Goal: Task Accomplishment & Management: Manage account settings

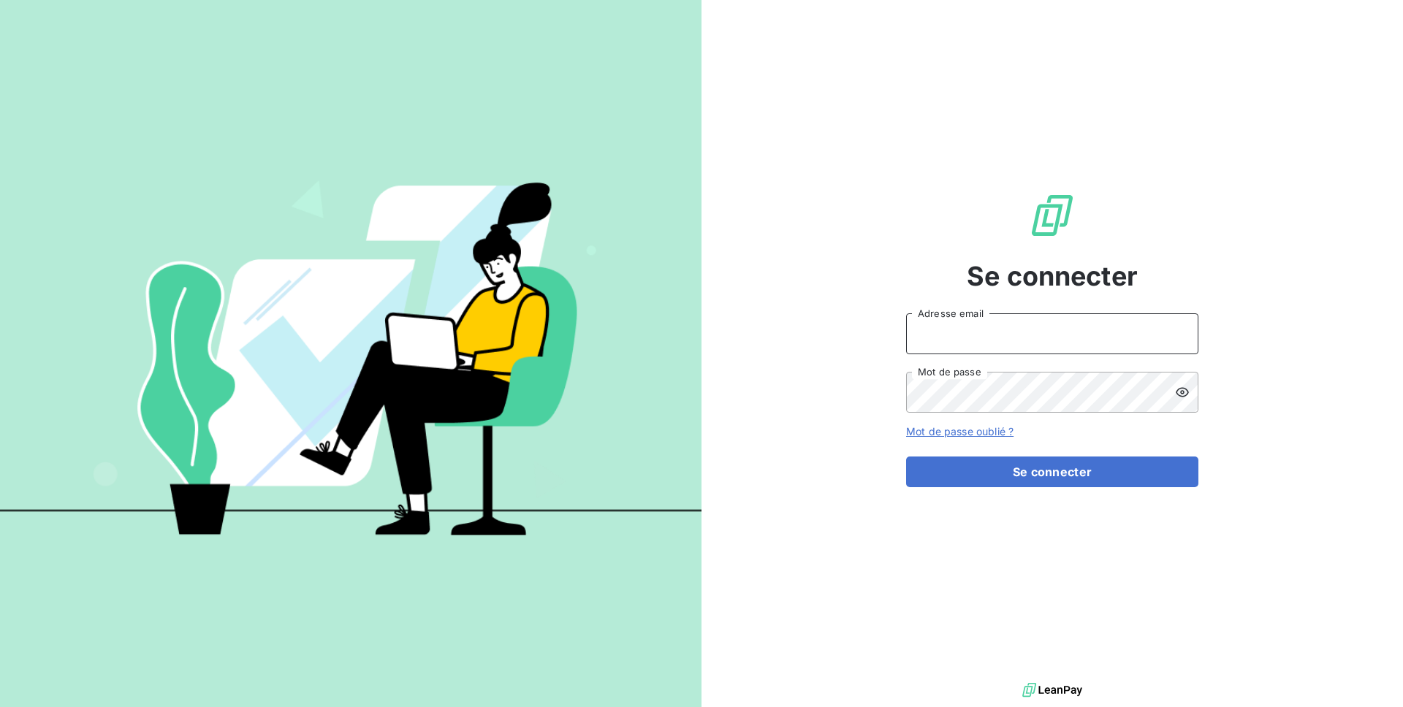
type input "[EMAIL_ADDRESS][DOMAIN_NAME]"
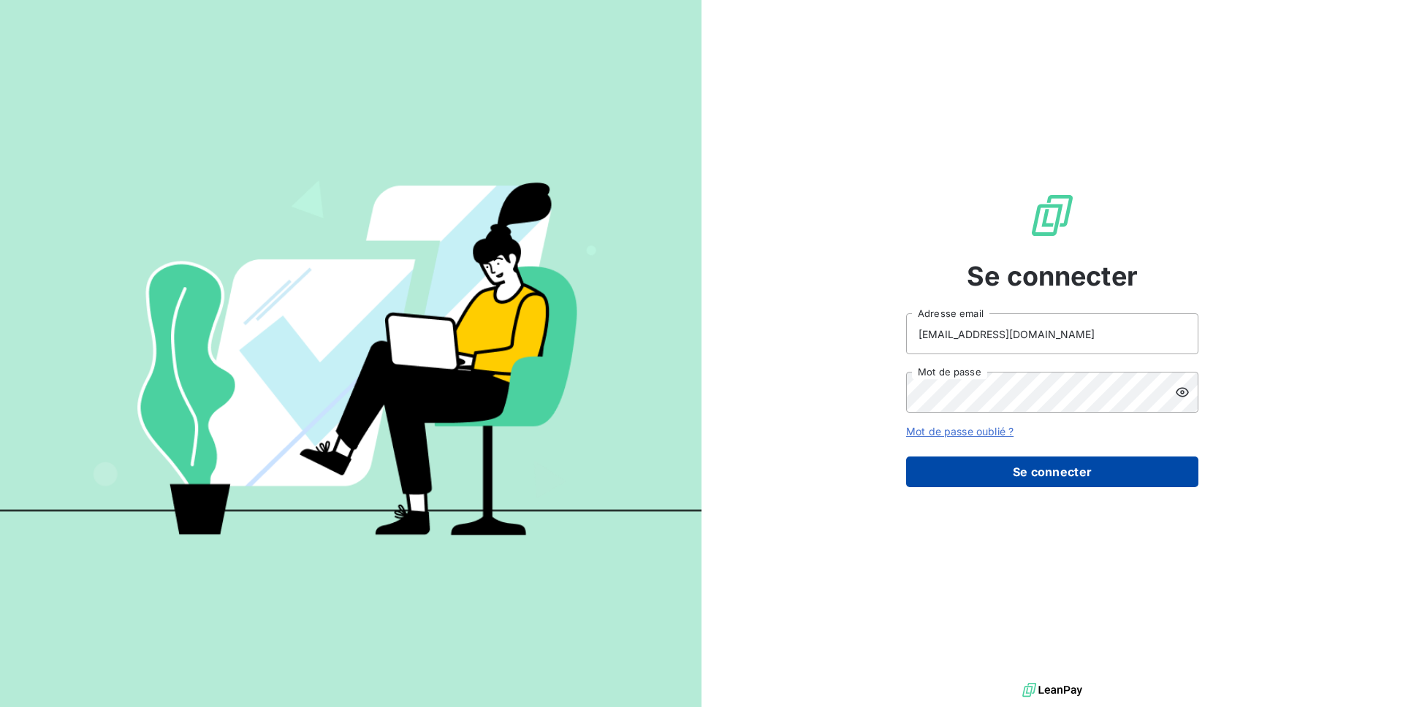
click at [1008, 477] on button "Se connecter" at bounding box center [1052, 472] width 292 height 31
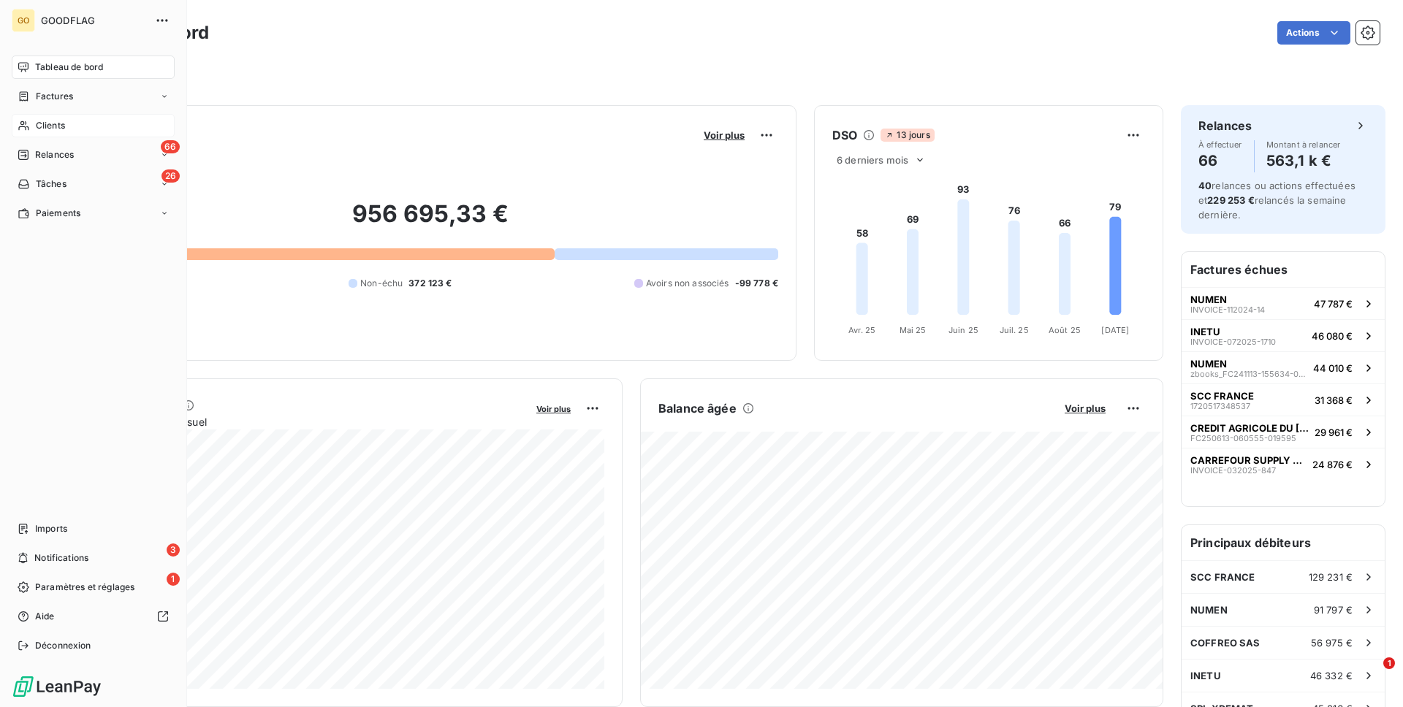
click at [53, 118] on div "Clients" at bounding box center [93, 125] width 163 height 23
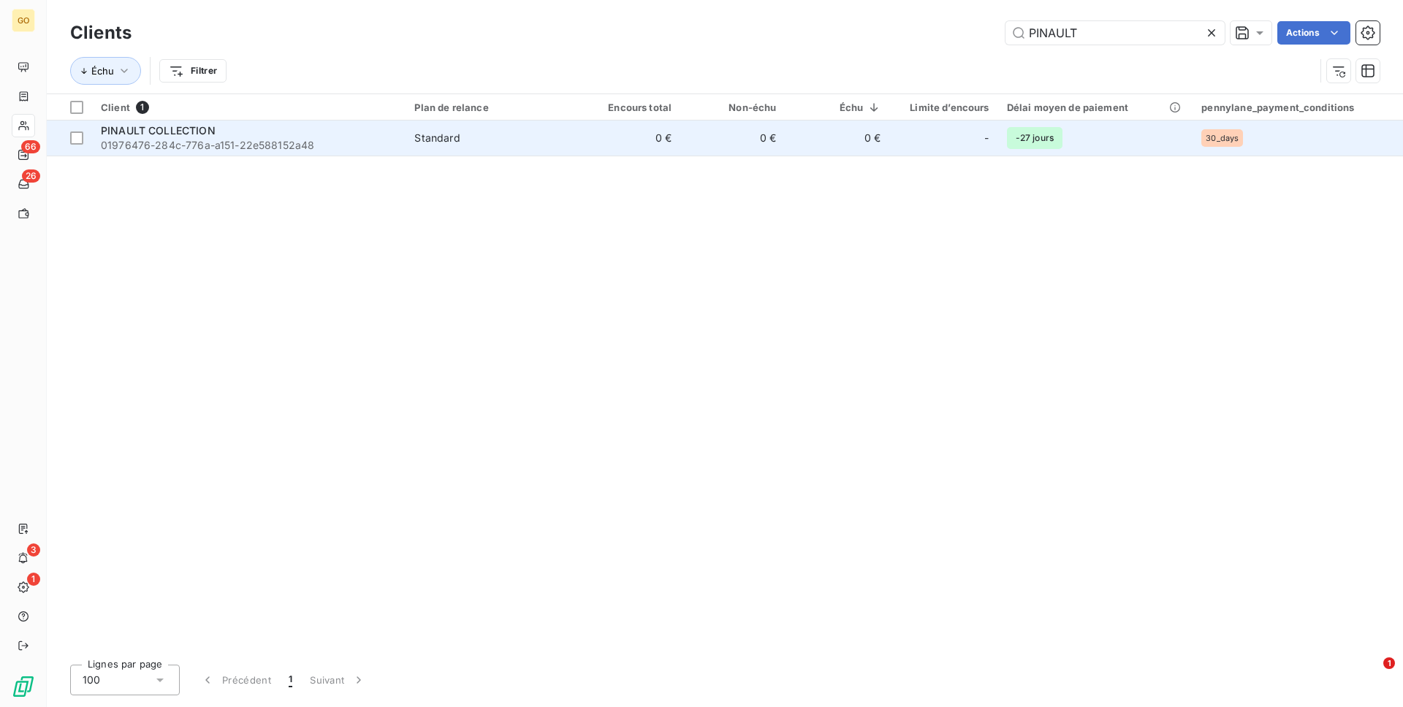
type input "PINAULT"
click at [353, 145] on span "01976476-284c-776a-a151-22e588152a48" at bounding box center [249, 145] width 296 height 15
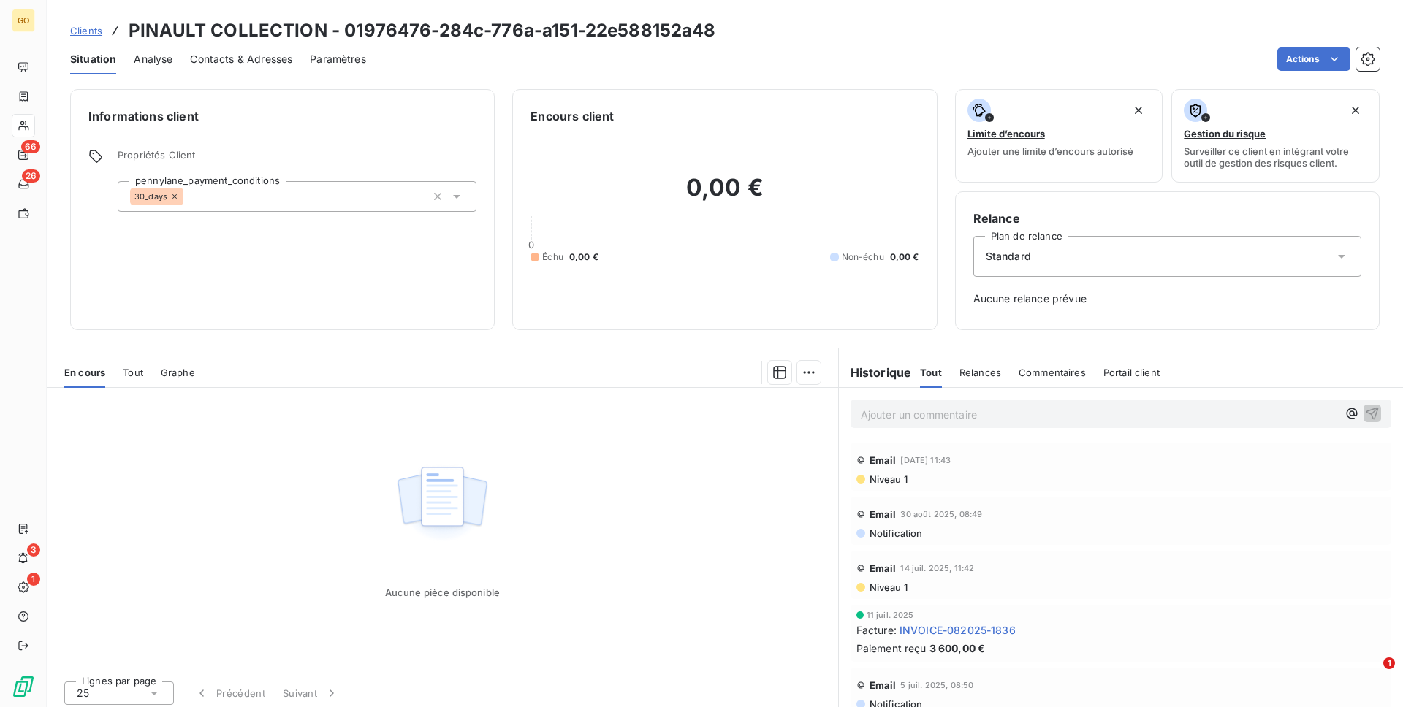
click at [891, 481] on span "Niveau 1" at bounding box center [887, 479] width 39 height 12
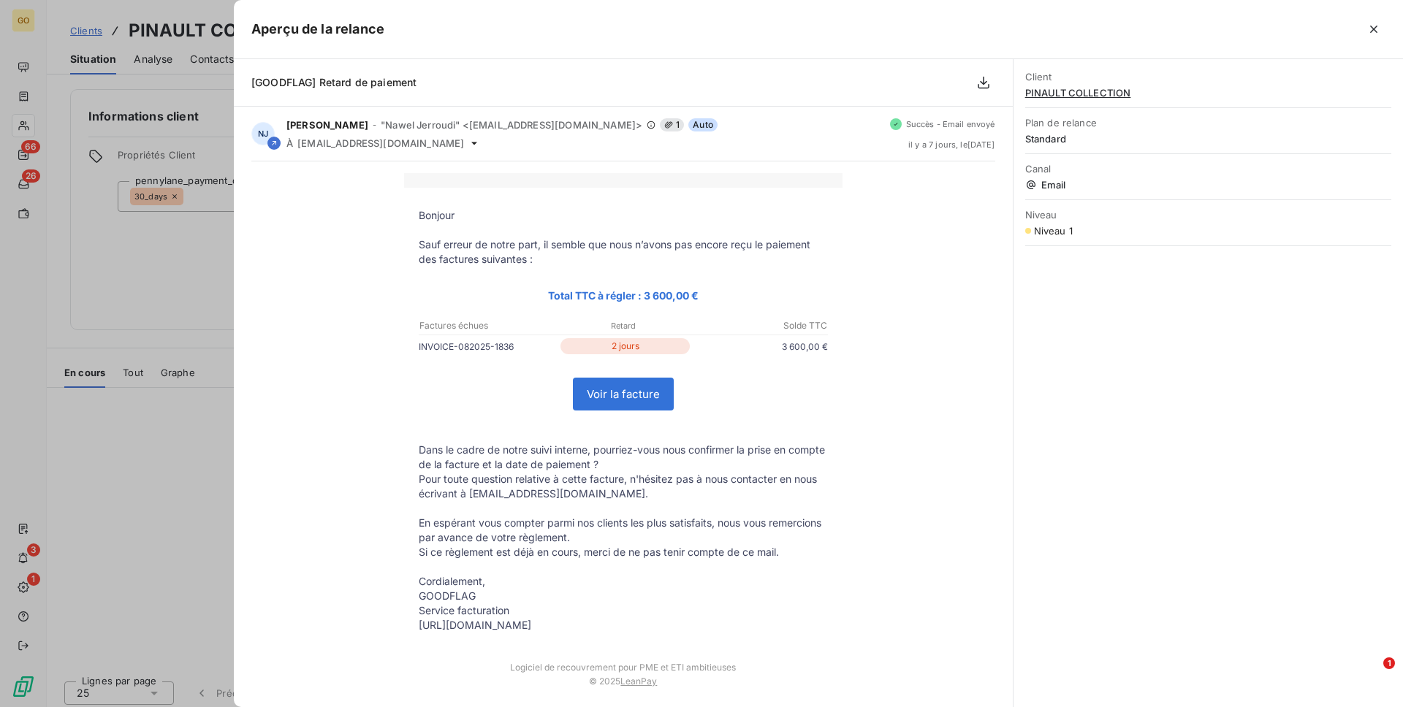
click at [480, 345] on p "INVOICE-082025-1836" at bounding box center [488, 346] width 139 height 15
click at [194, 256] on div at bounding box center [701, 353] width 1403 height 707
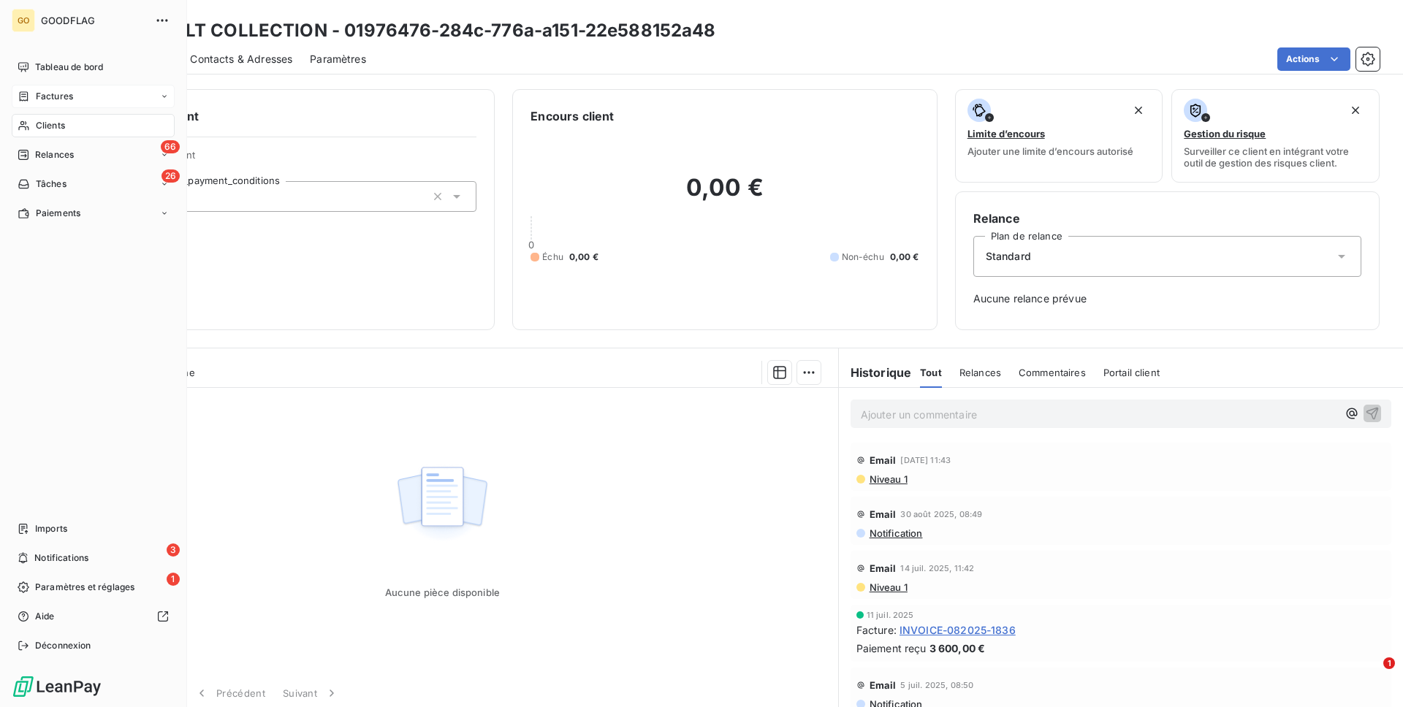
click at [70, 99] on span "Factures" at bounding box center [54, 96] width 37 height 13
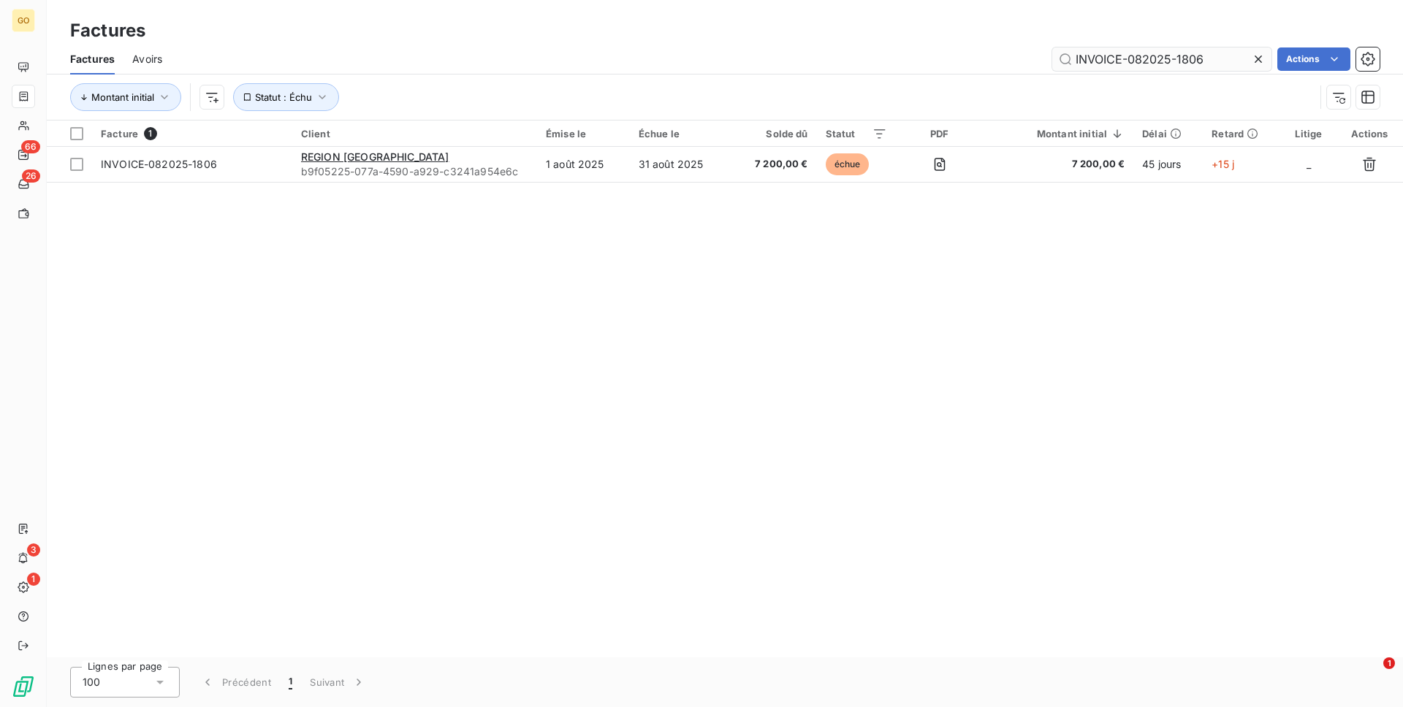
click at [1181, 62] on input "INVOICE-082025-1806" at bounding box center [1161, 58] width 219 height 23
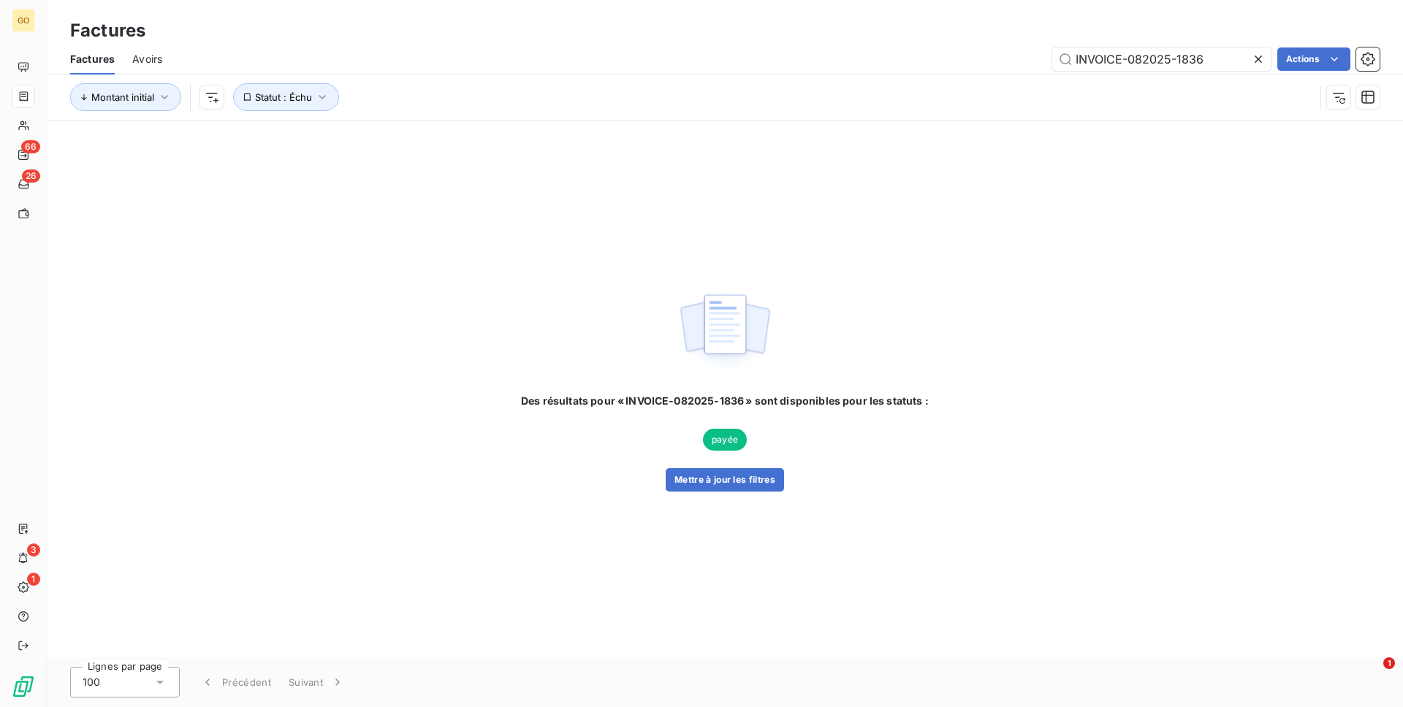
type input "INVOICE-082025-1836"
click at [1256, 63] on icon at bounding box center [1258, 59] width 15 height 15
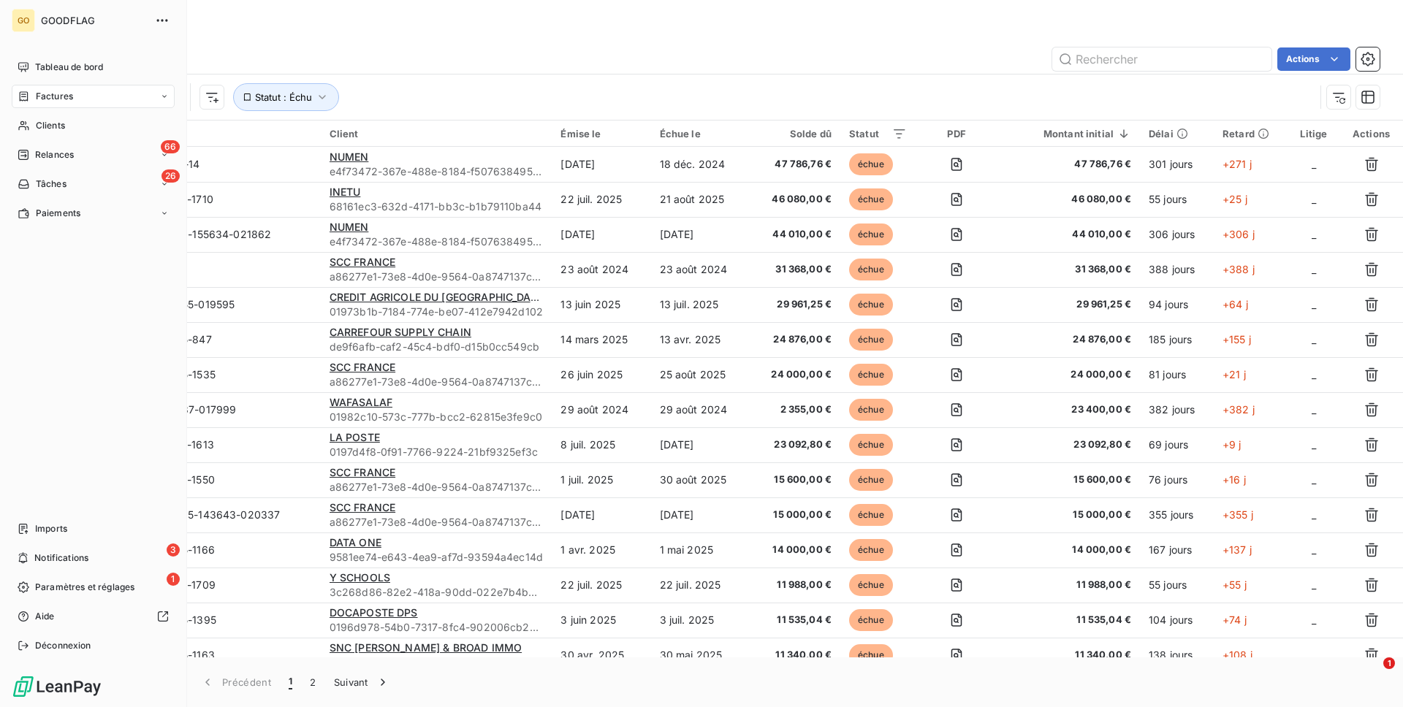
click at [79, 97] on div "Factures" at bounding box center [93, 96] width 163 height 23
click at [96, 133] on div "Factures" at bounding box center [101, 125] width 145 height 23
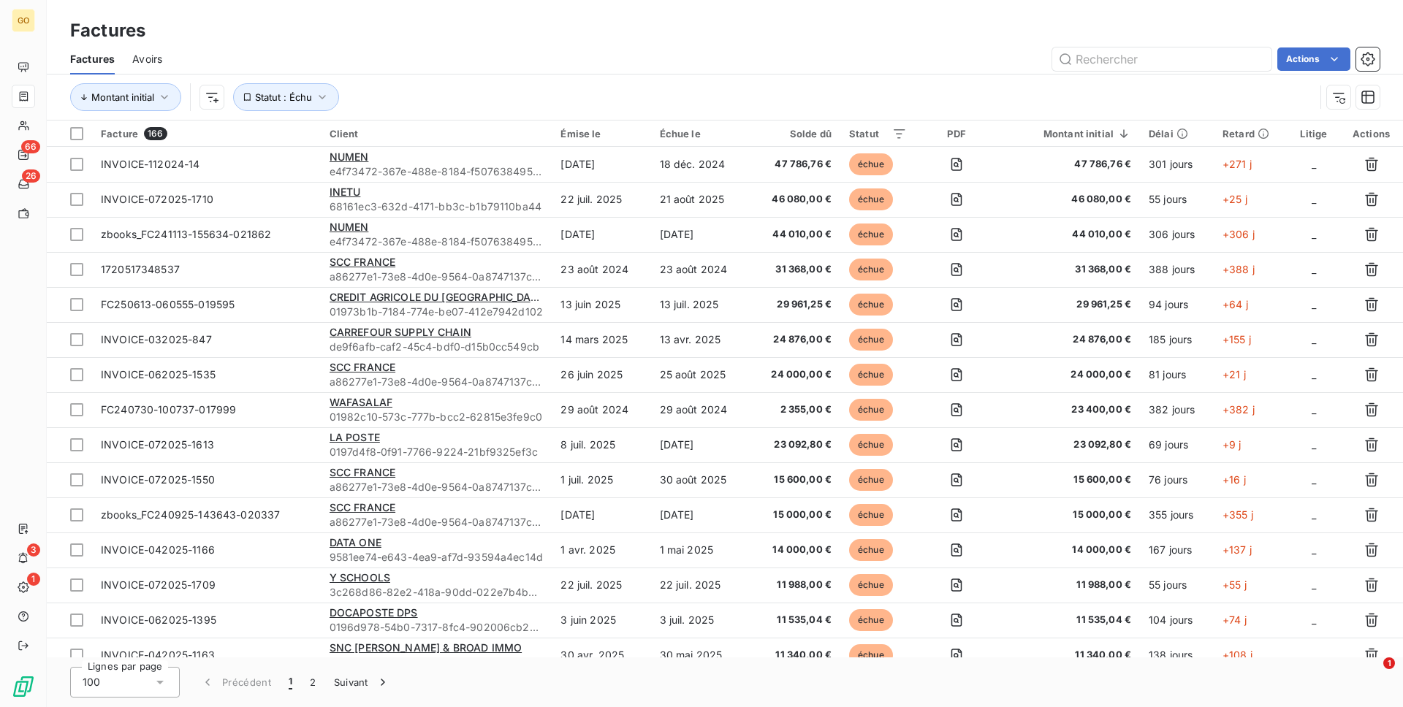
click at [805, 134] on div "Solde dû" at bounding box center [795, 134] width 72 height 12
click at [824, 139] on div "Solde dû" at bounding box center [795, 134] width 72 height 12
click at [866, 128] on div at bounding box center [883, 134] width 47 height 18
click at [692, 140] on th "Échue le" at bounding box center [700, 134] width 99 height 26
click at [855, 44] on div "Factures Avoirs Actions" at bounding box center [725, 59] width 1356 height 31
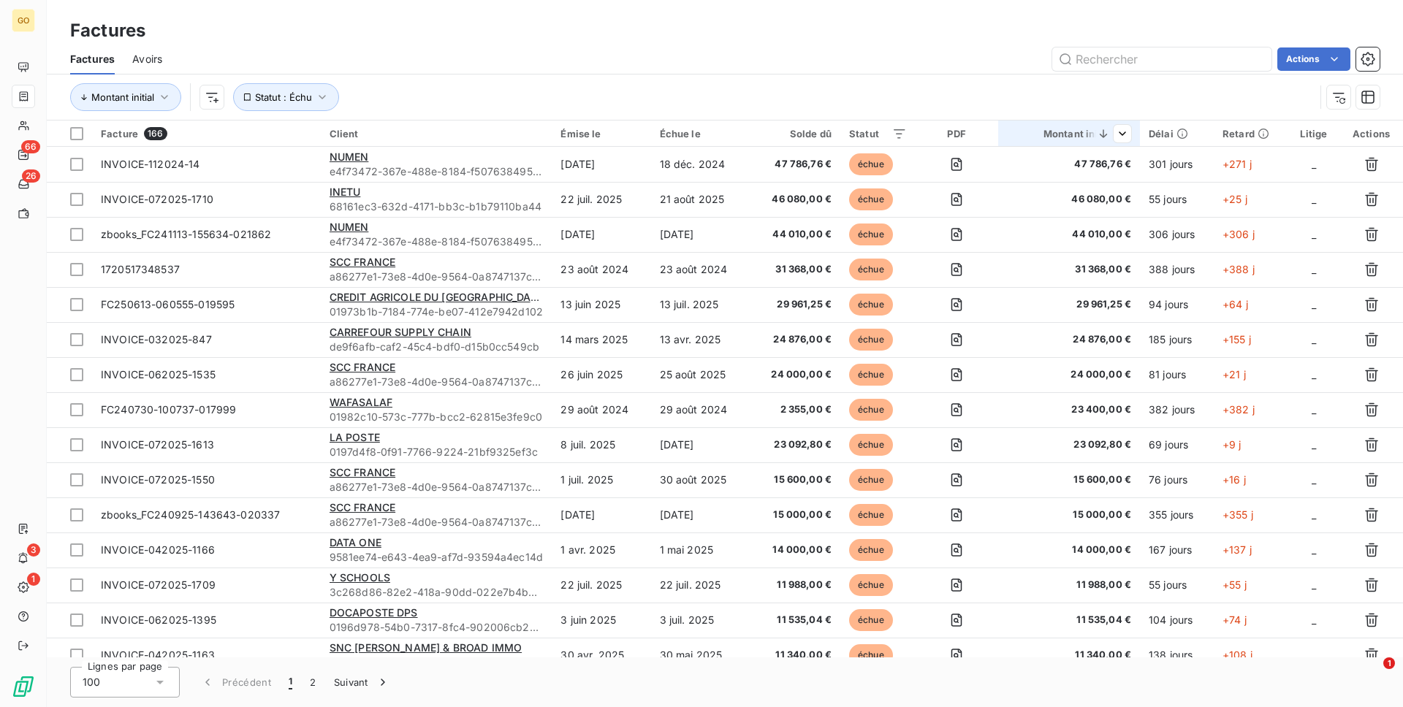
click at [1078, 137] on div "Montant initial" at bounding box center [1069, 134] width 125 height 12
click at [1048, 98] on html "GO 66 26 3 1 Factures Factures Avoirs Actions Montant initial Statut : Échu Fac…" at bounding box center [701, 353] width 1403 height 707
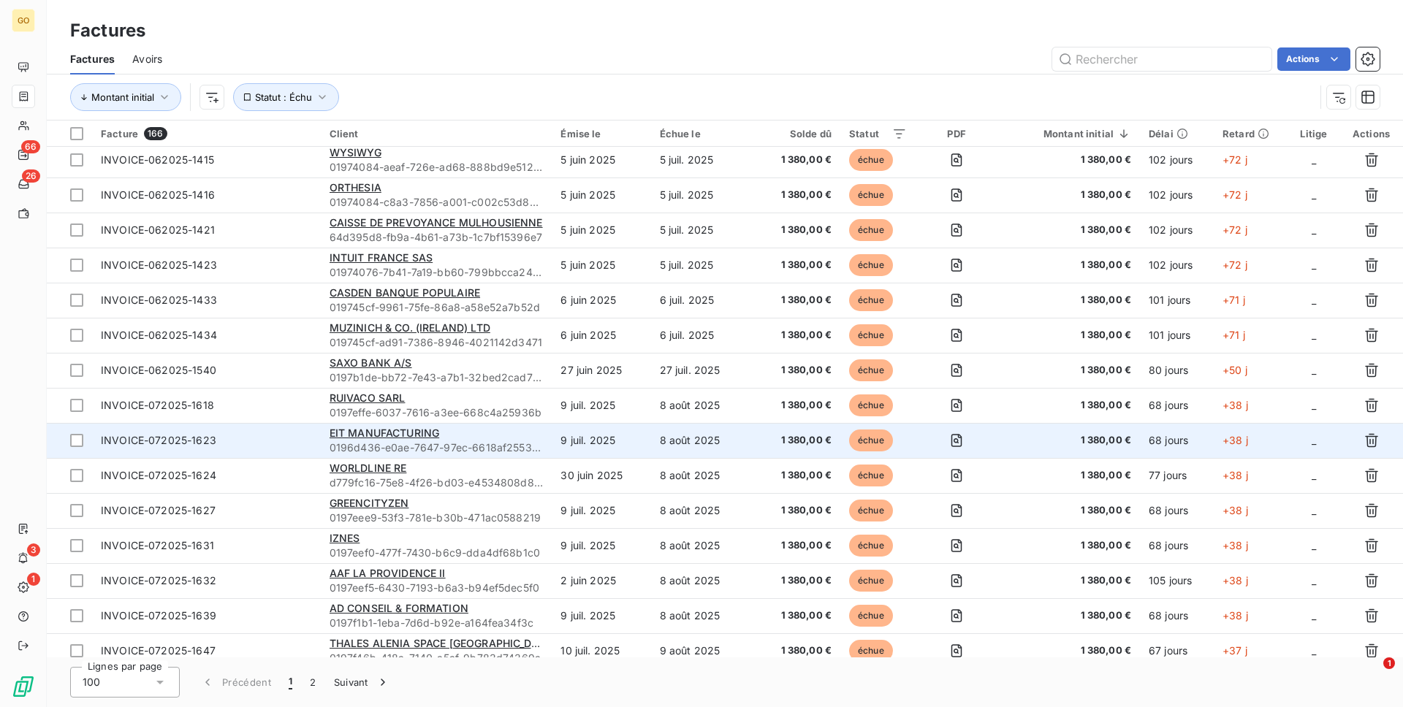
scroll to position [2996, 0]
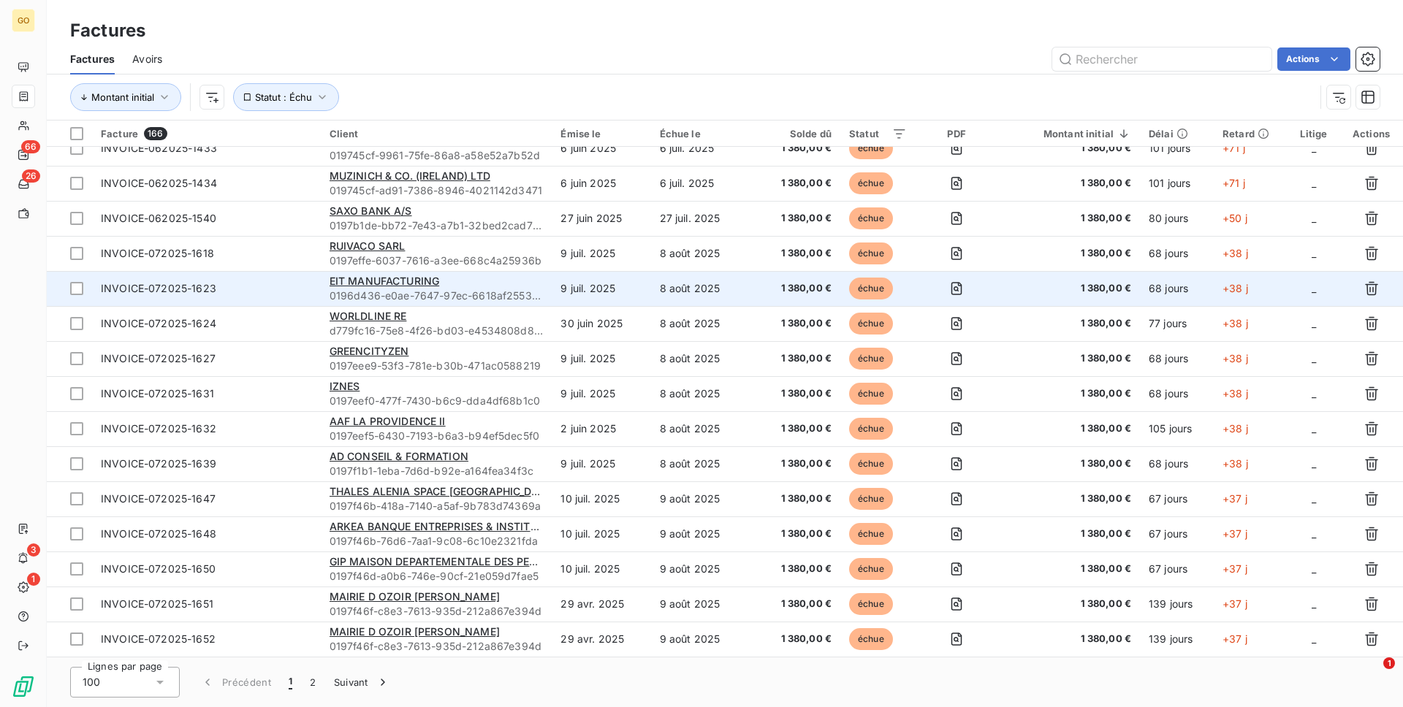
click at [458, 279] on div "EIT MANUFACTURING" at bounding box center [436, 281] width 214 height 15
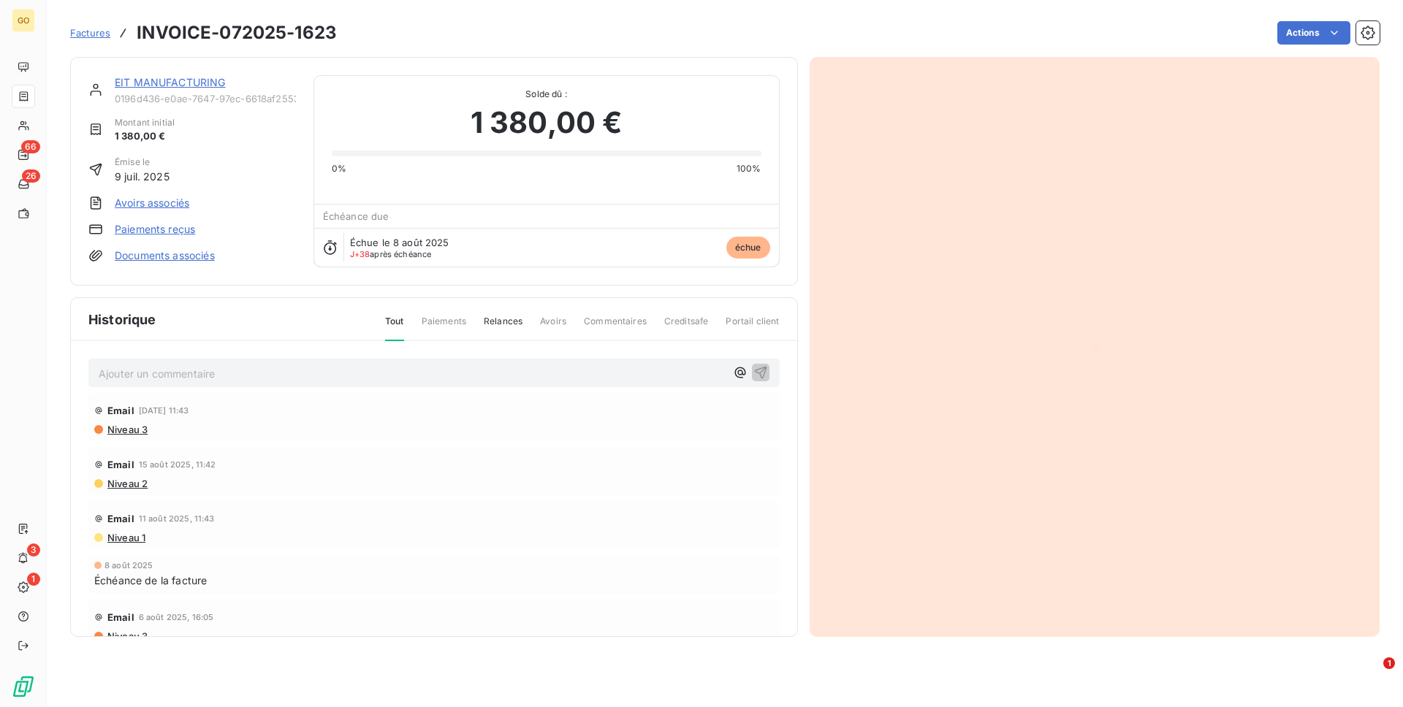
scroll to position [46, 0]
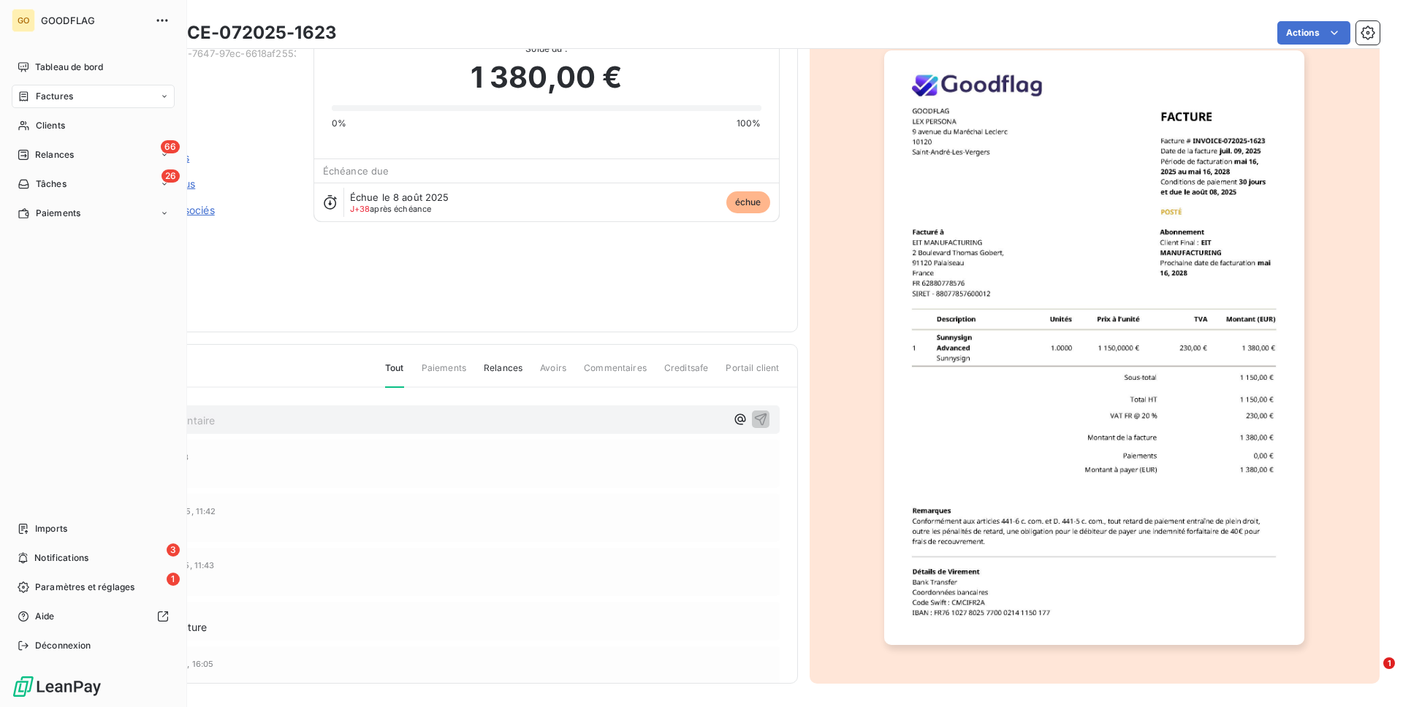
click at [74, 102] on div "Factures" at bounding box center [93, 96] width 163 height 23
click at [78, 125] on div "Factures" at bounding box center [101, 125] width 145 height 23
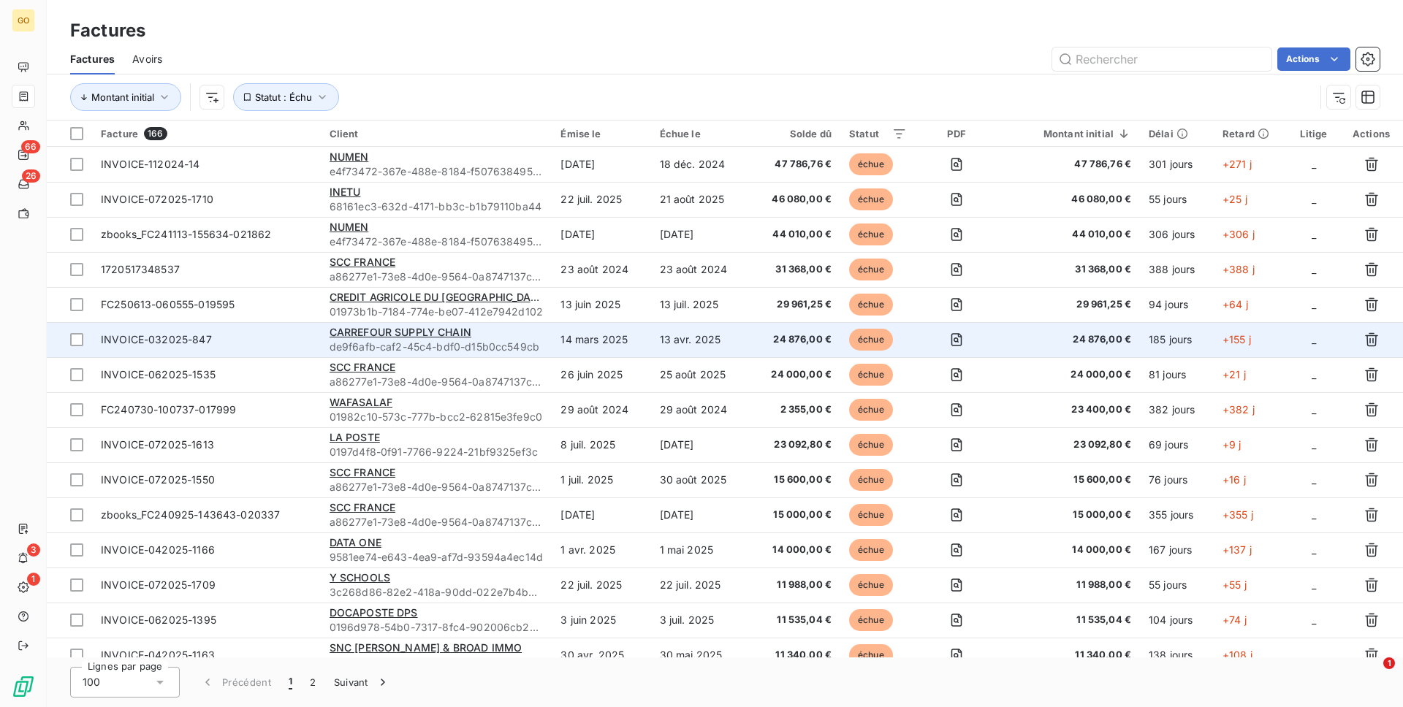
click at [751, 344] on td "24 876,00 €" at bounding box center [795, 339] width 90 height 35
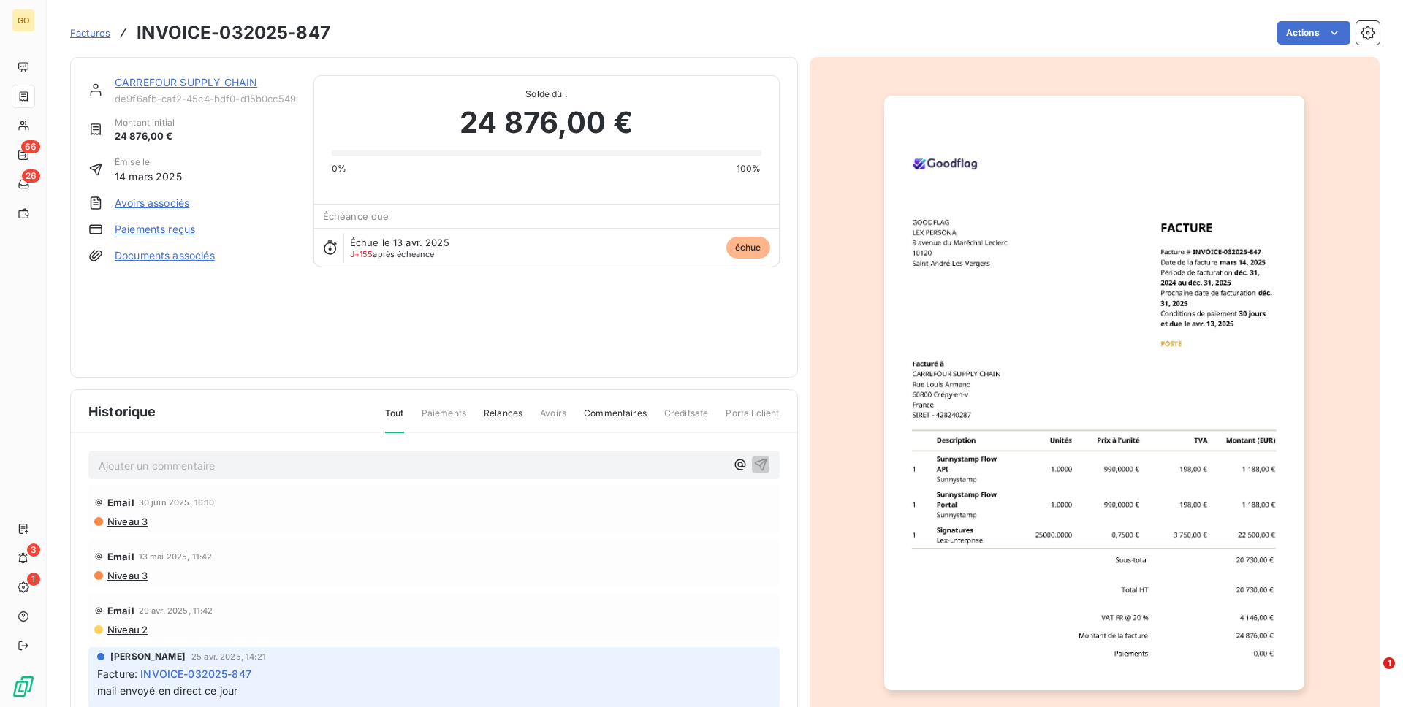
click at [173, 234] on link "Paiements reçus" at bounding box center [155, 229] width 80 height 15
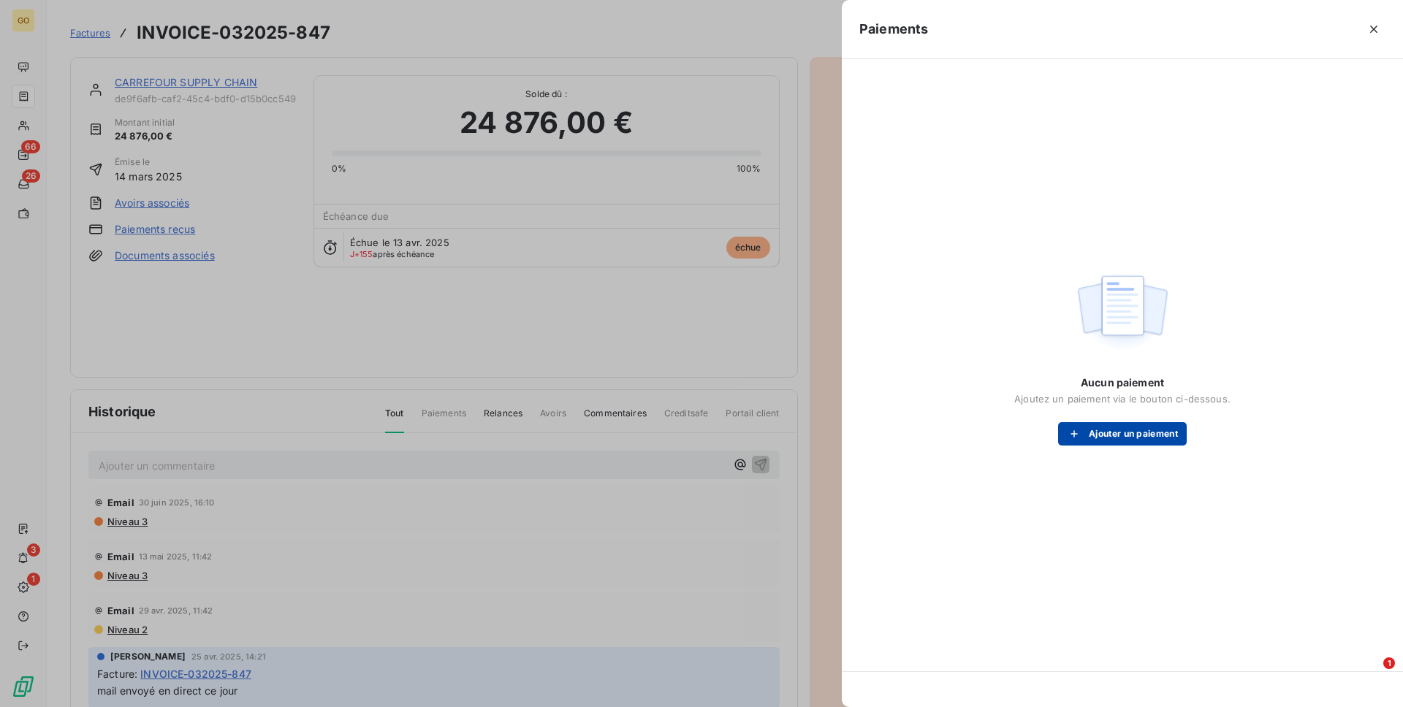
click at [1089, 440] on button "Ajouter un paiement" at bounding box center [1122, 433] width 129 height 23
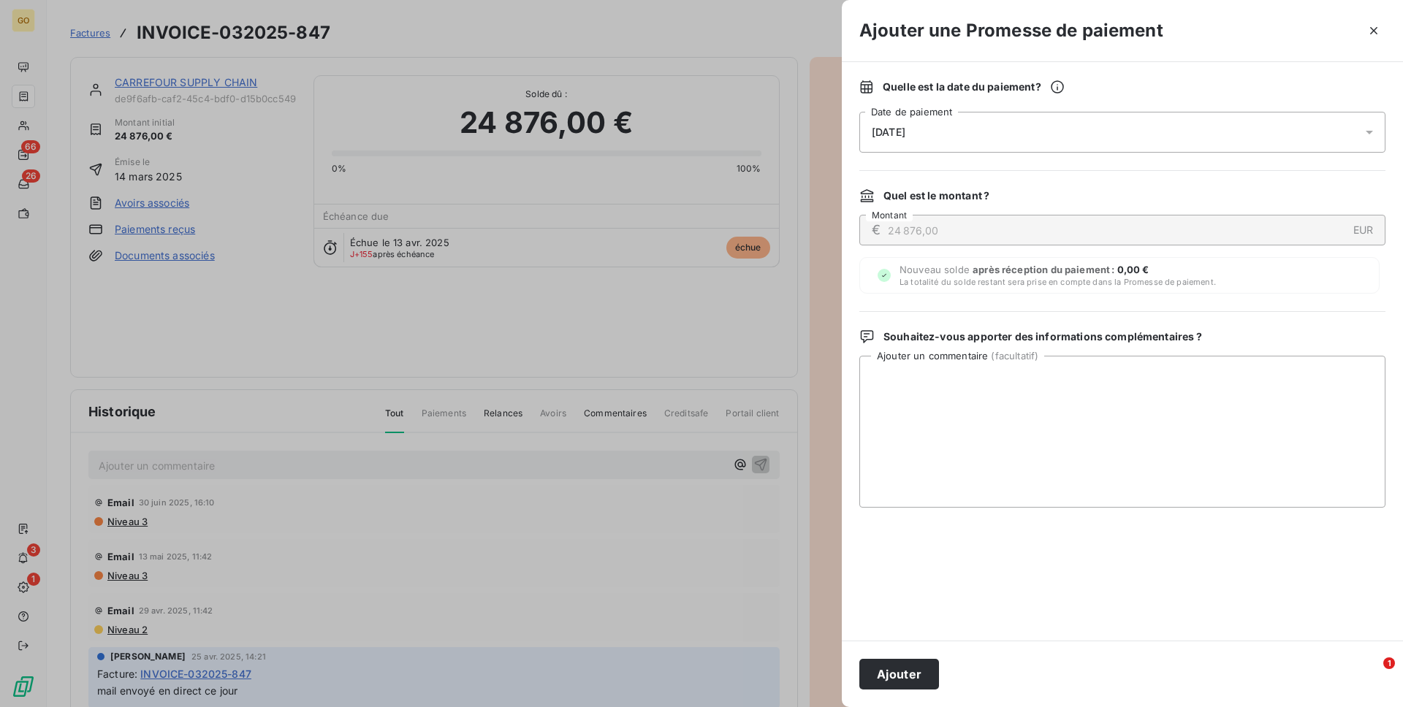
click at [999, 137] on div "[DATE]" at bounding box center [1122, 132] width 526 height 41
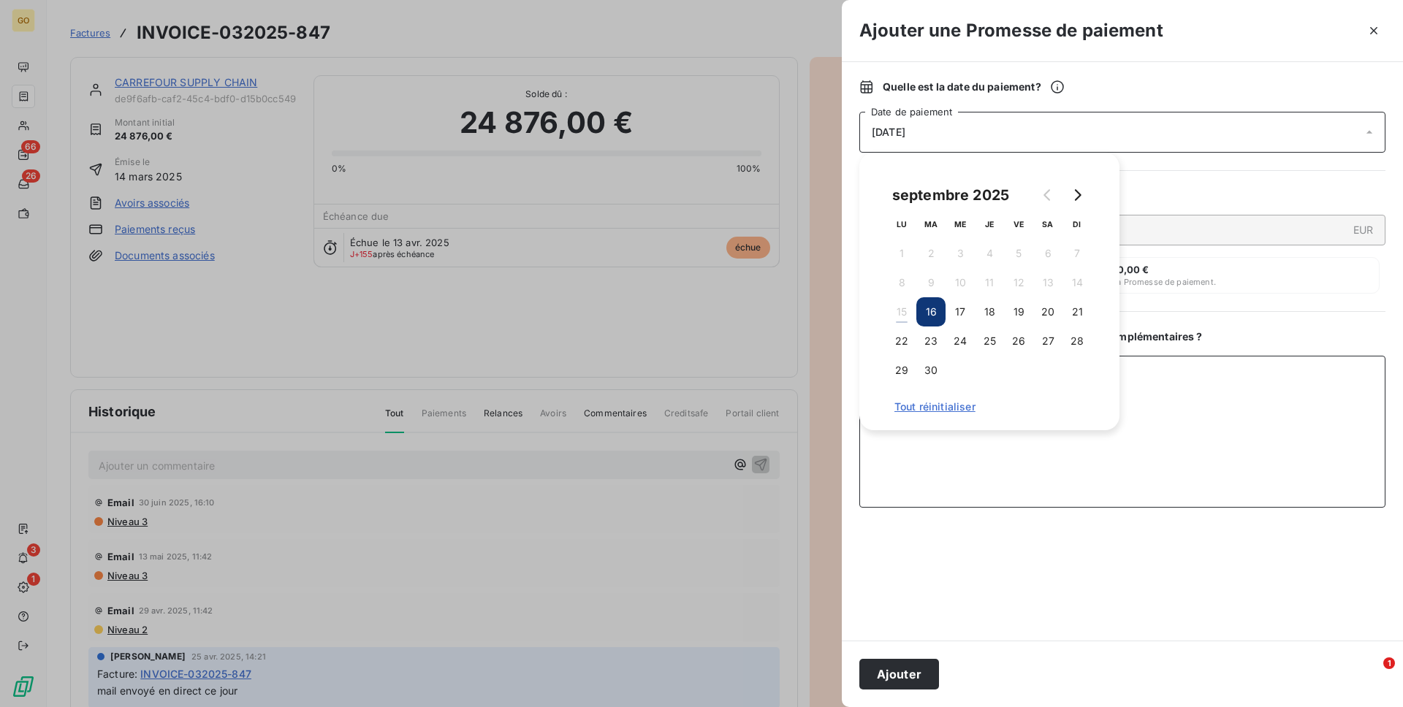
click at [942, 474] on textarea "Ajouter un commentaire ( facultatif )" at bounding box center [1122, 432] width 526 height 152
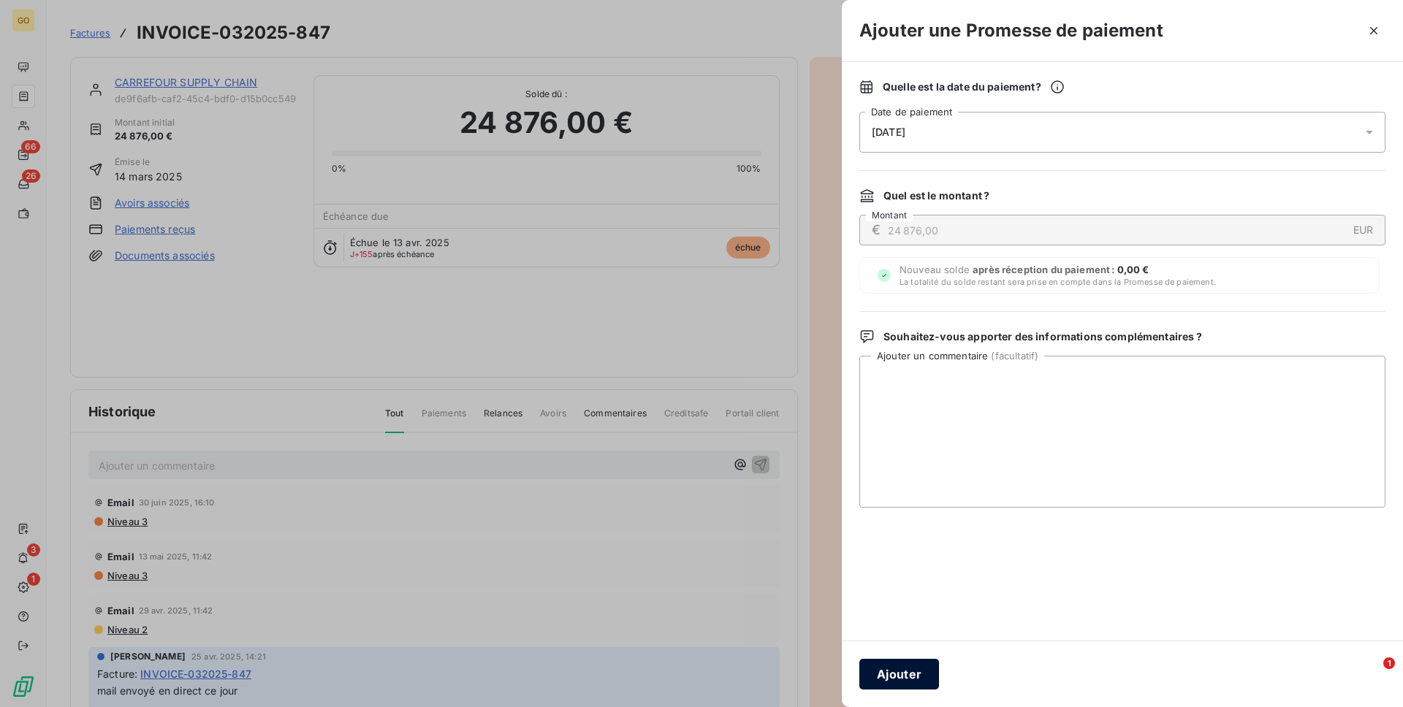
click at [909, 674] on button "Ajouter" at bounding box center [899, 674] width 80 height 31
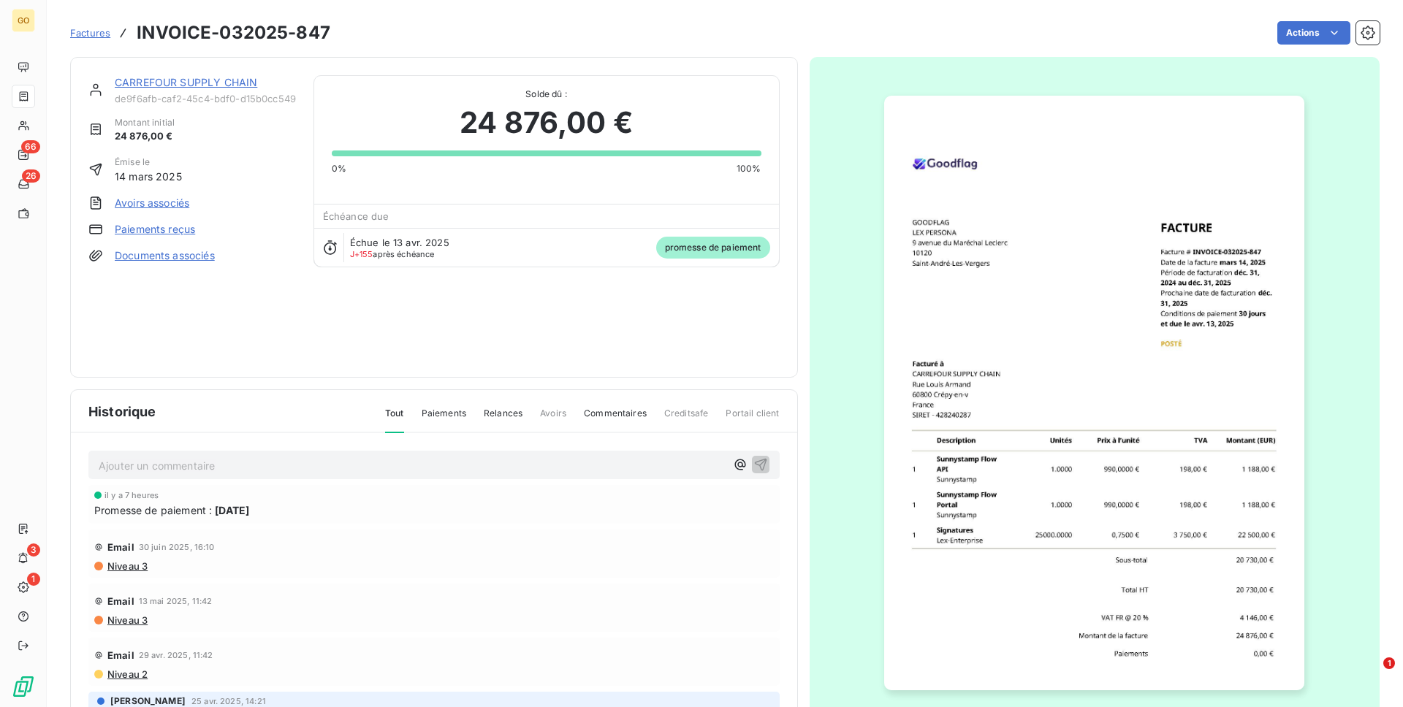
click at [88, 29] on span "Factures" at bounding box center [90, 33] width 40 height 12
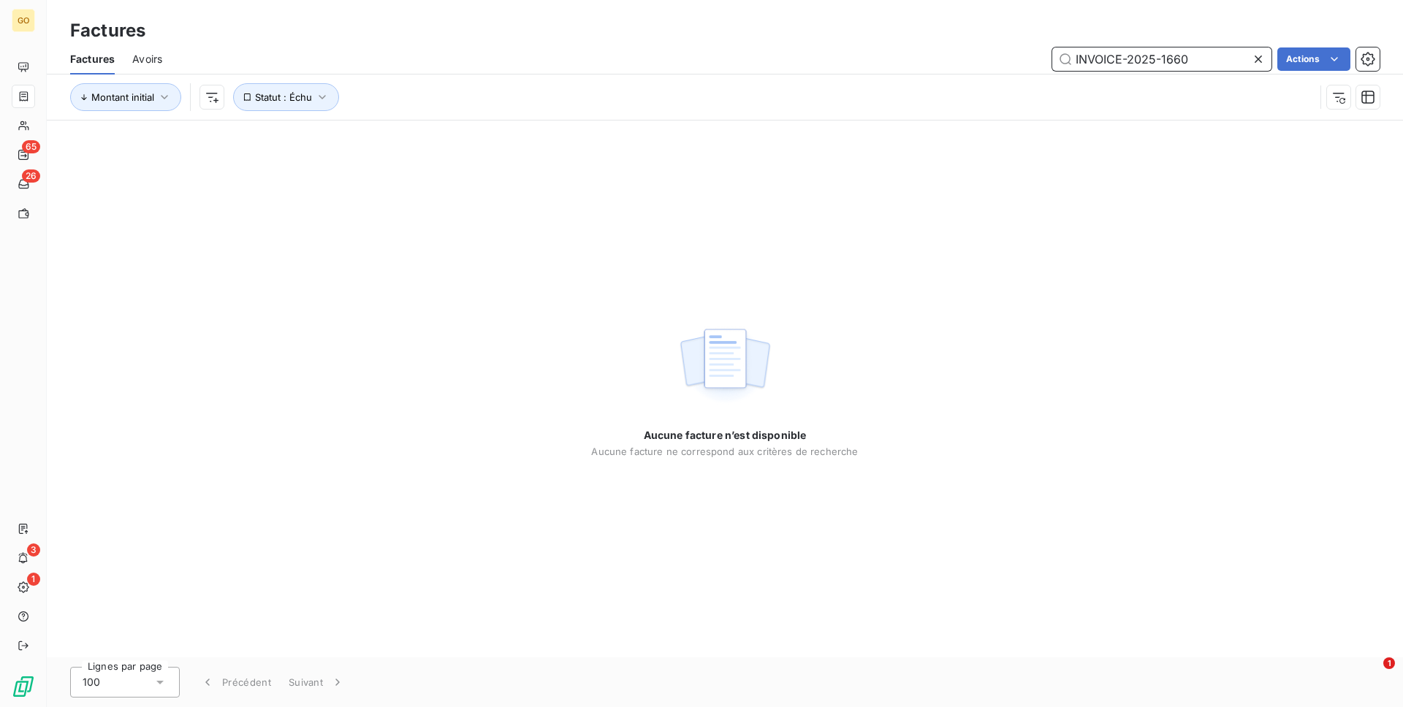
click at [1126, 60] on input "INVOICE-2025-1660" at bounding box center [1161, 58] width 219 height 23
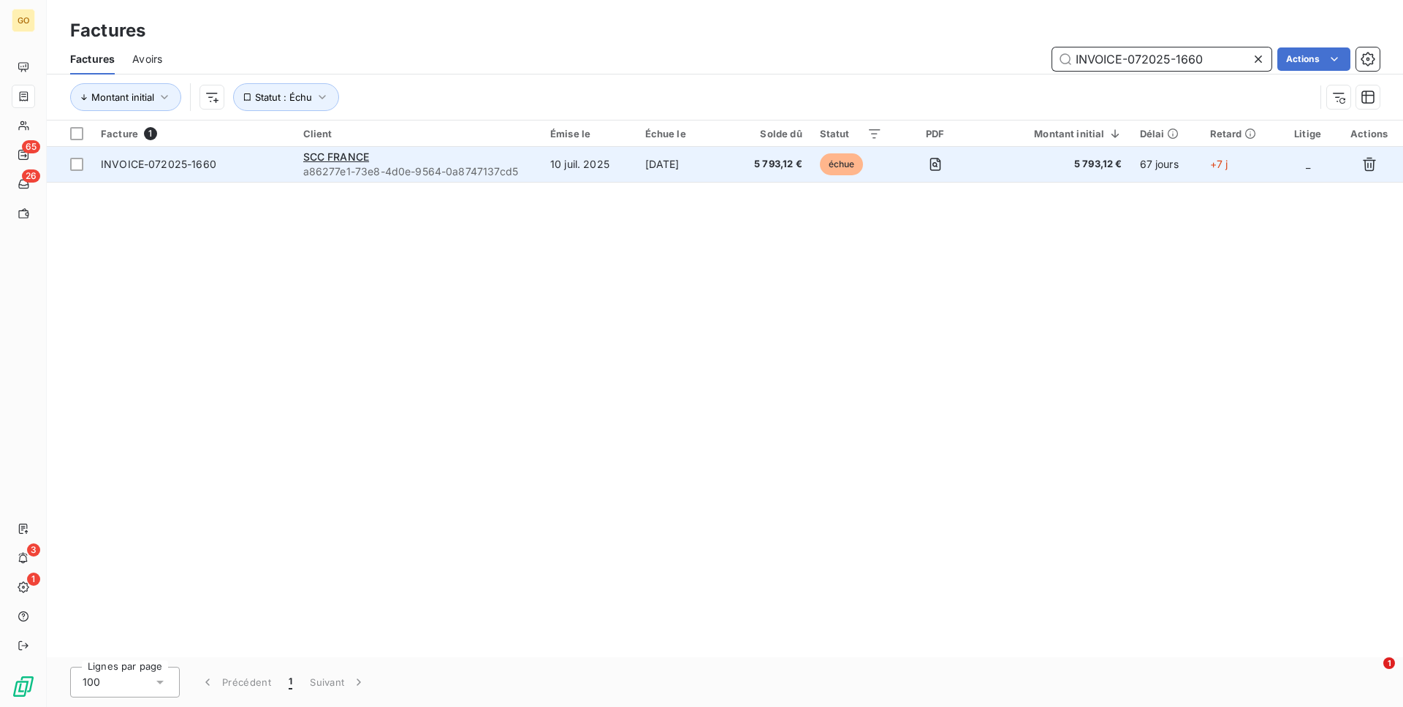
type input "INVOICE-072025-1660"
click at [730, 163] on td "[DATE]" at bounding box center [683, 164] width 94 height 35
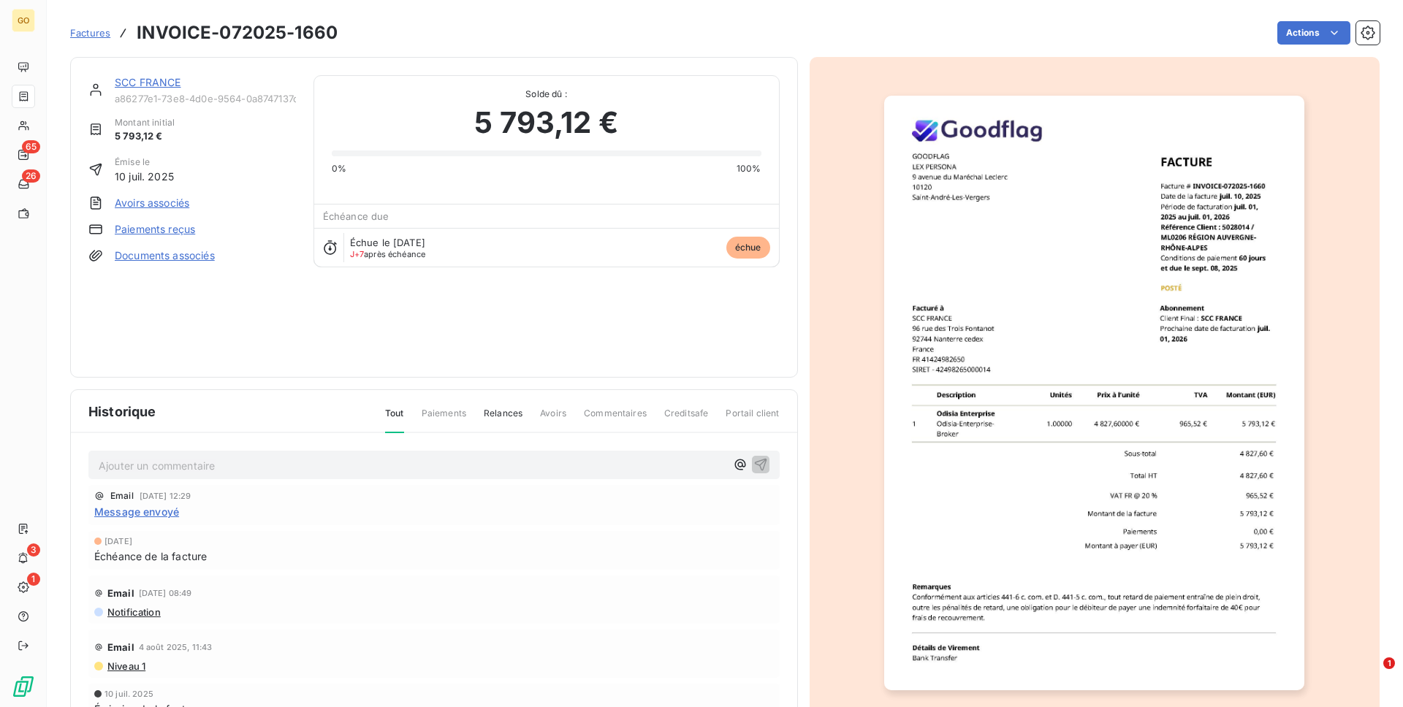
click at [287, 30] on h3 "INVOICE-072025-1660" at bounding box center [237, 33] width 201 height 26
click at [341, 459] on p "Ajouter un commentaire ﻿" at bounding box center [412, 466] width 627 height 18
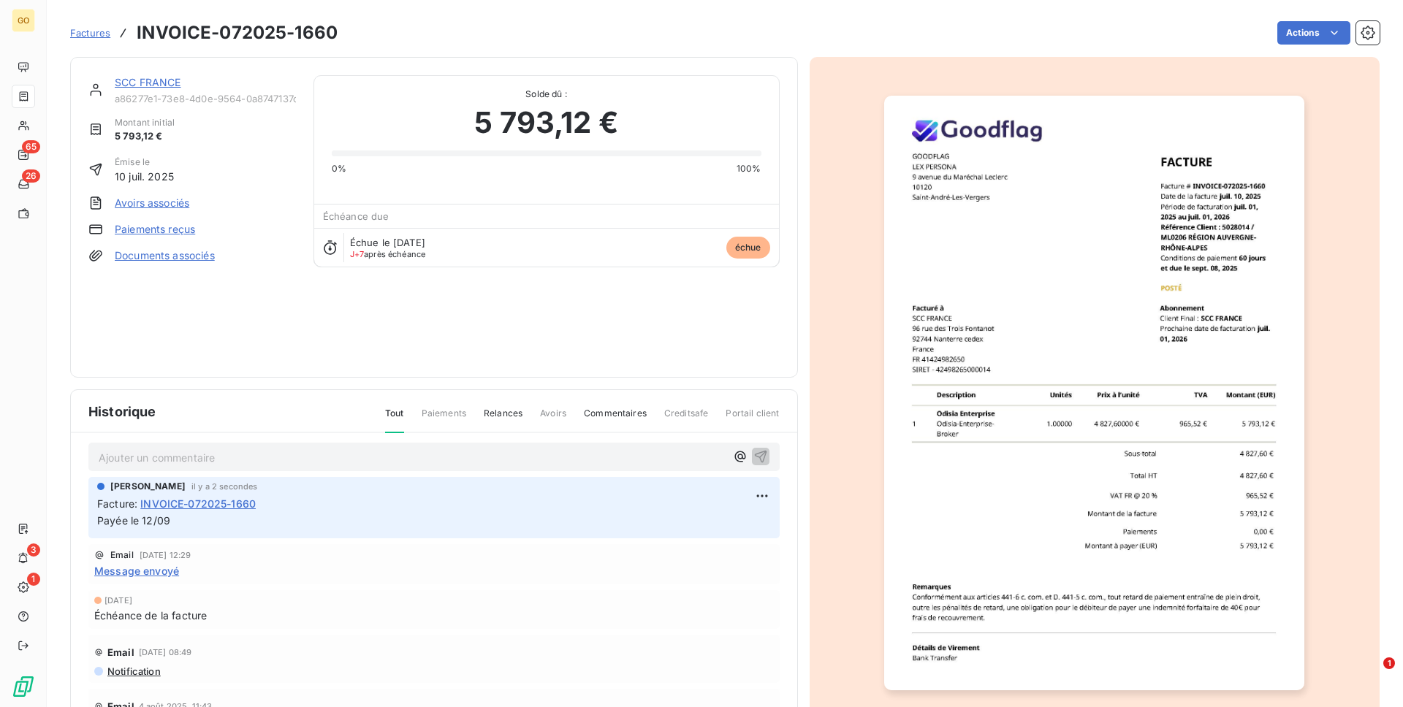
click at [93, 33] on span "Factures" at bounding box center [90, 33] width 40 height 12
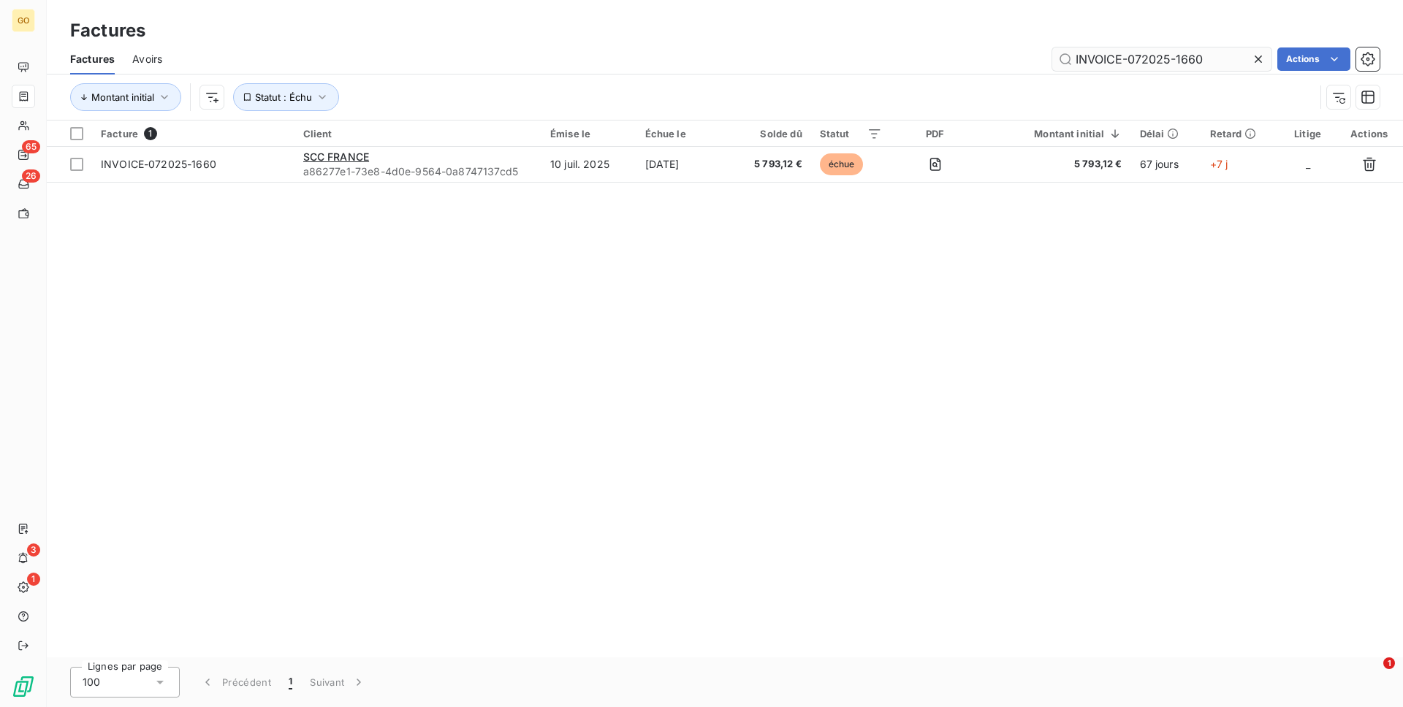
click at [1208, 60] on input "INVOICE-072025-1660" at bounding box center [1161, 58] width 219 height 23
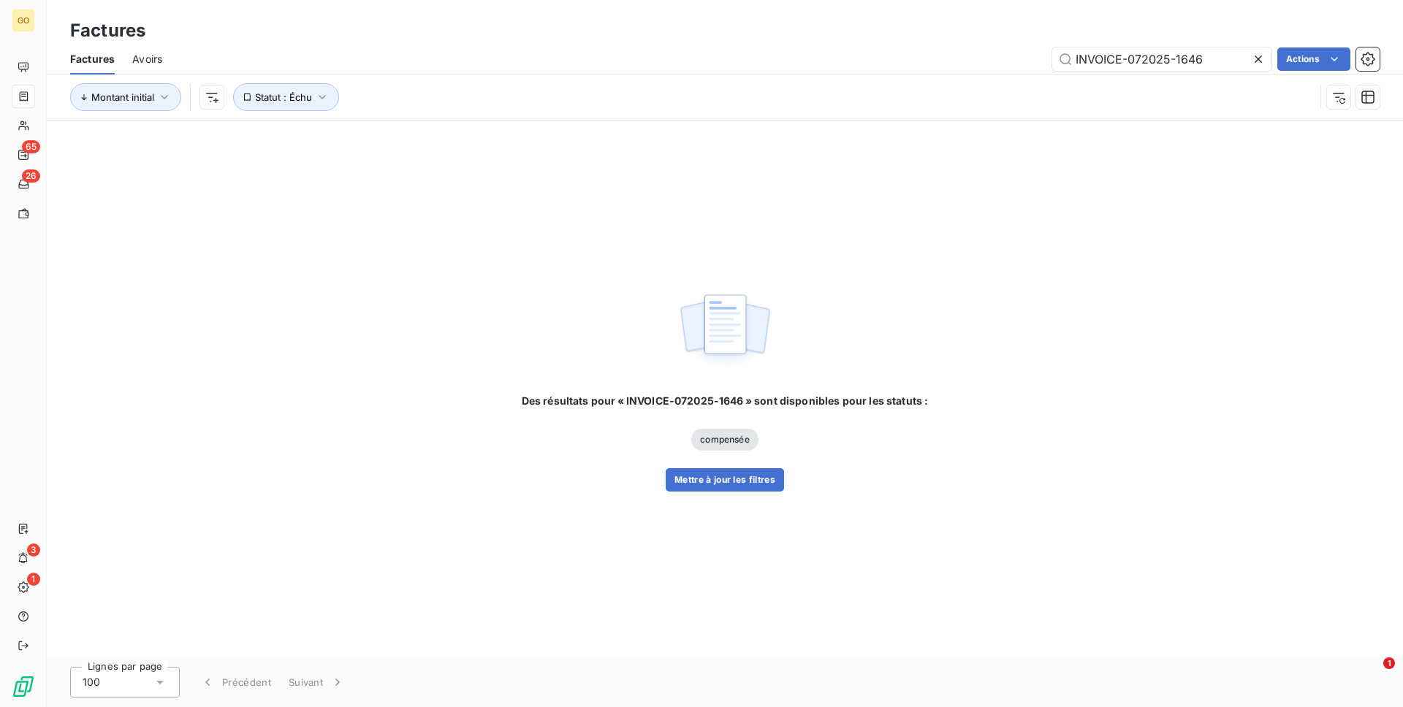
type input "INVOICE-072025-1646"
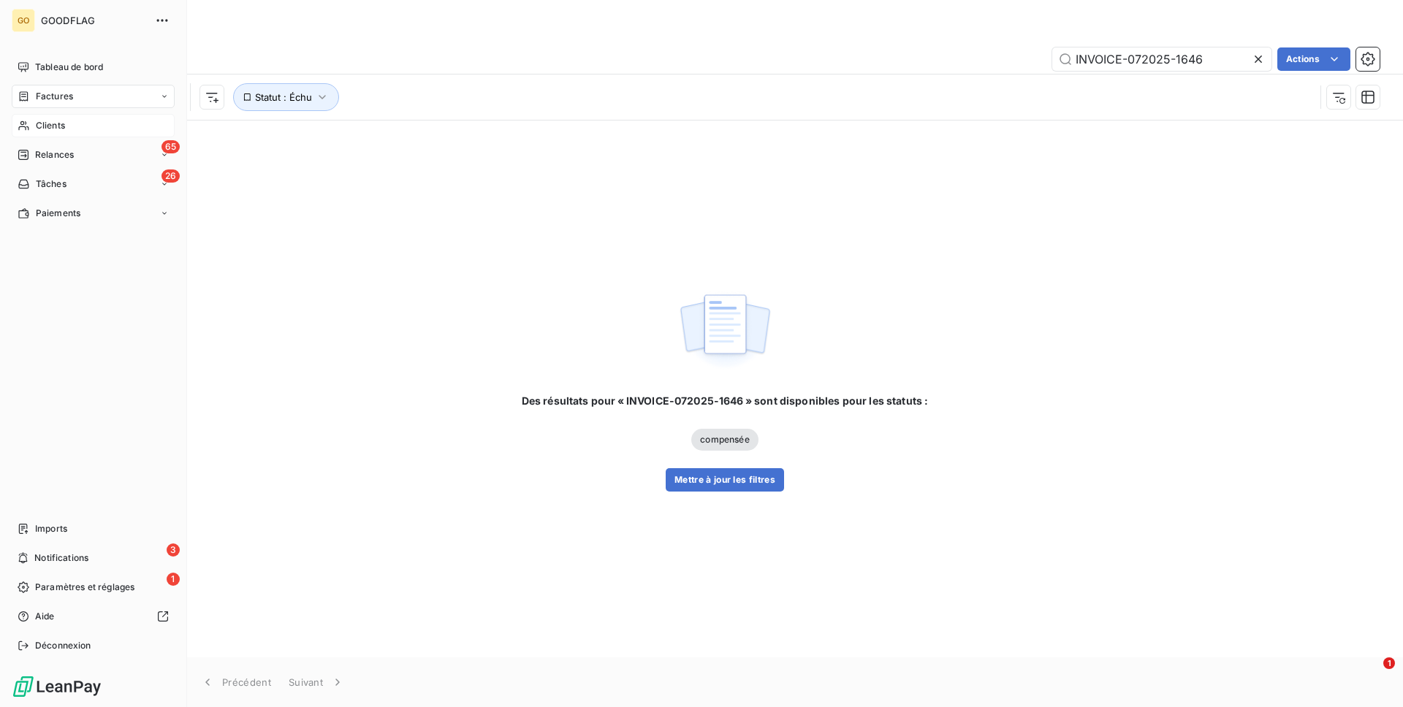
click at [30, 126] on div "Clients" at bounding box center [93, 125] width 163 height 23
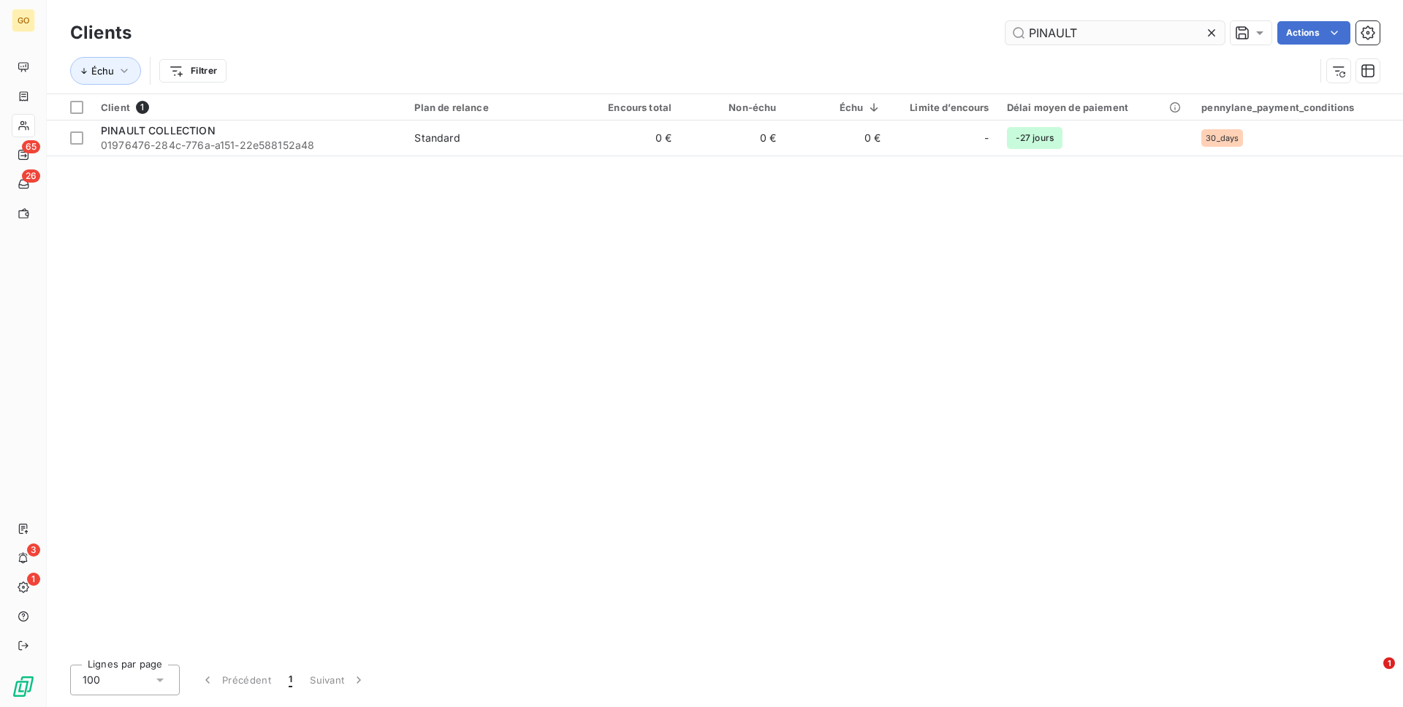
click at [1174, 36] on input "PINAULT" at bounding box center [1114, 32] width 219 height 23
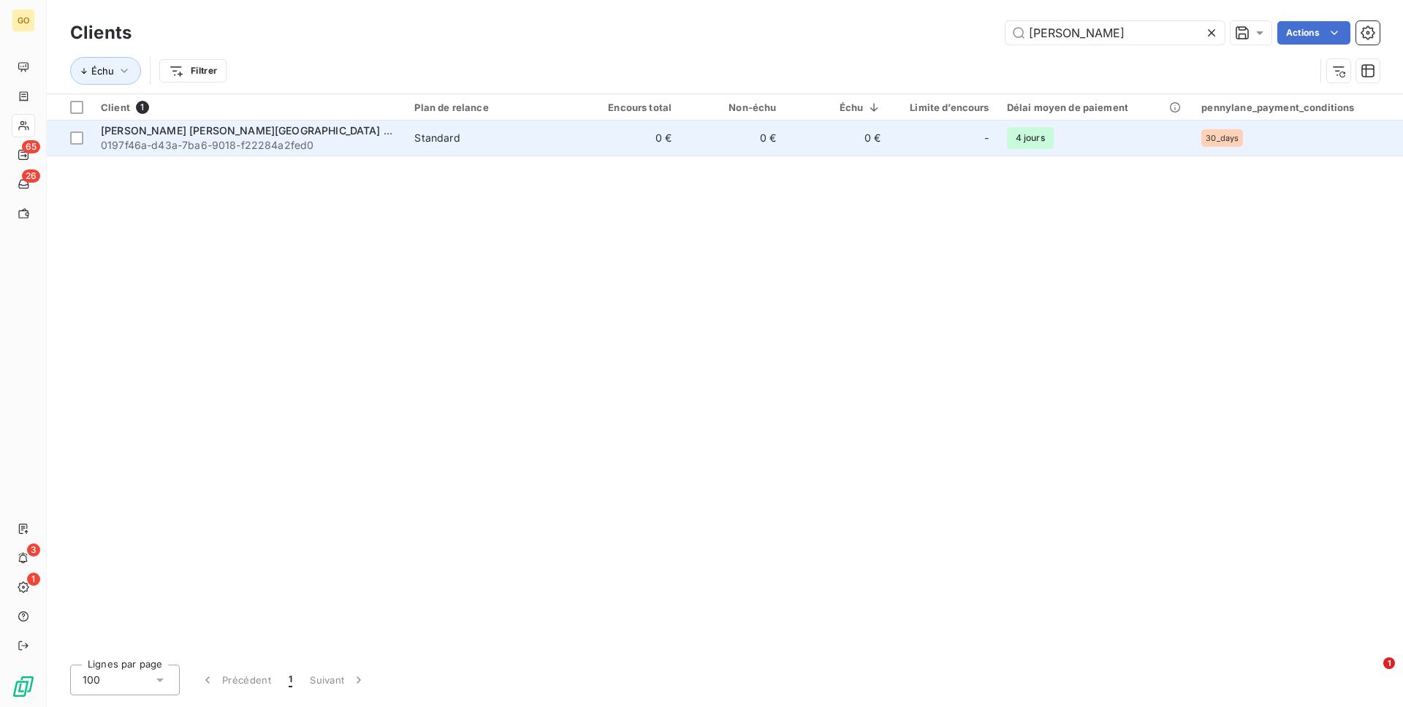
type input "[PERSON_NAME]"
click at [386, 136] on div "[PERSON_NAME] [PERSON_NAME][GEOGRAPHIC_DATA] EN [GEOGRAPHIC_DATA]" at bounding box center [249, 130] width 296 height 15
